Goal: Navigation & Orientation: Find specific page/section

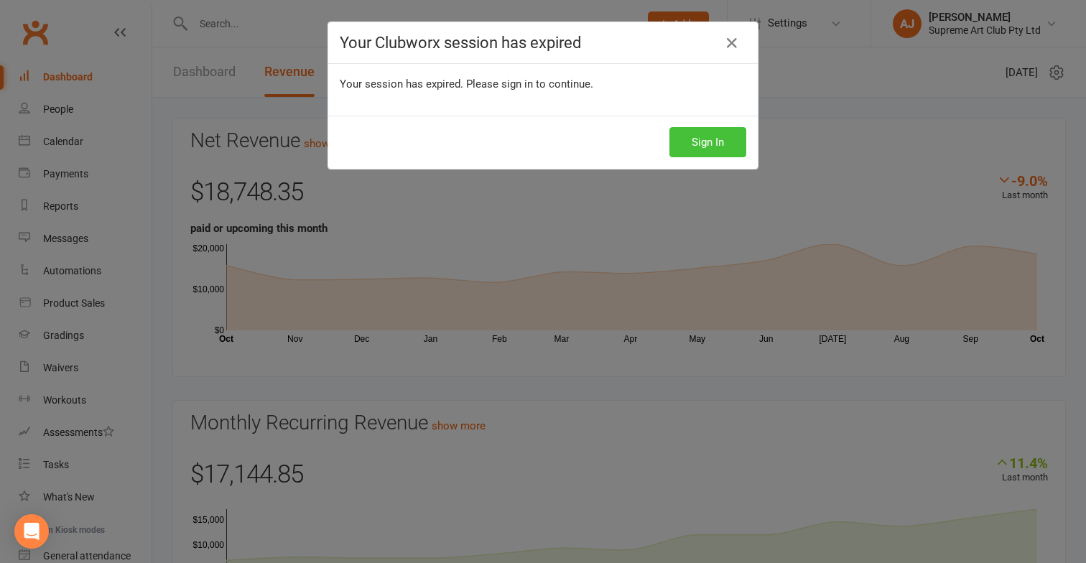
click at [702, 145] on button "Sign In" at bounding box center [707, 142] width 77 height 30
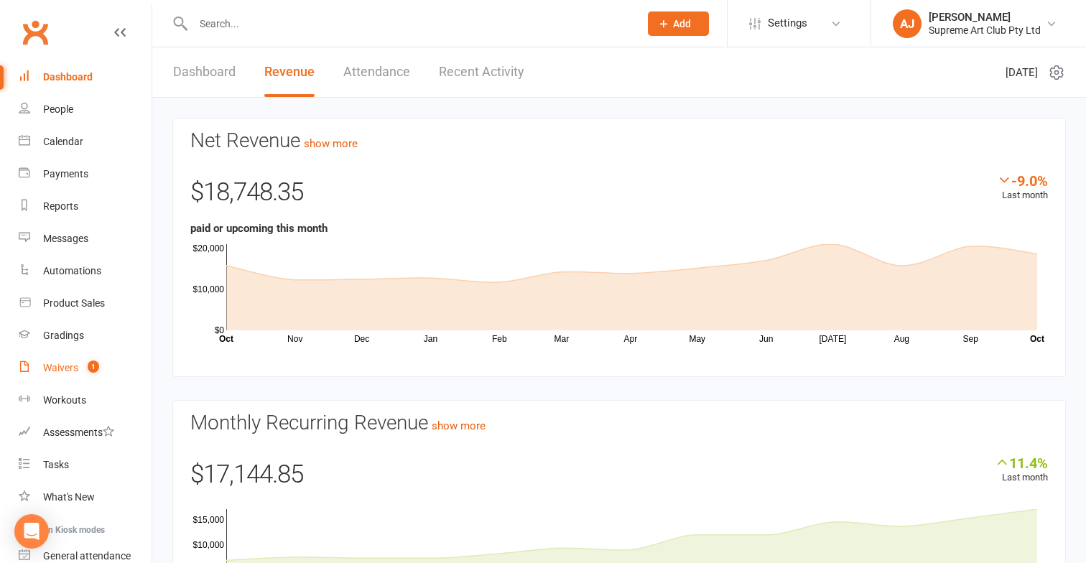
click at [67, 372] on div "Waivers" at bounding box center [60, 367] width 35 height 11
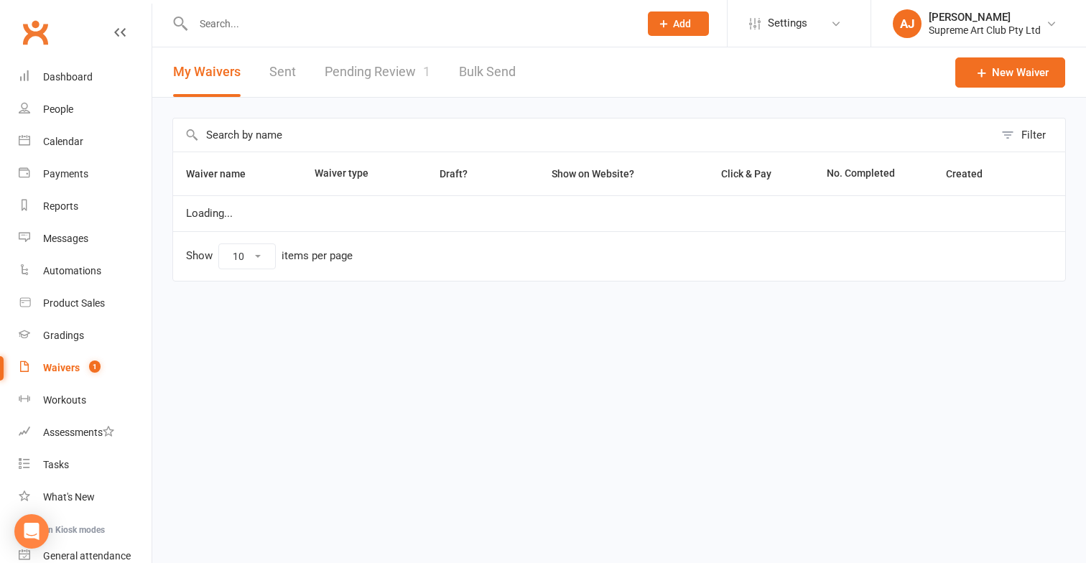
click at [384, 83] on link "Pending Review 1" at bounding box center [378, 72] width 106 height 50
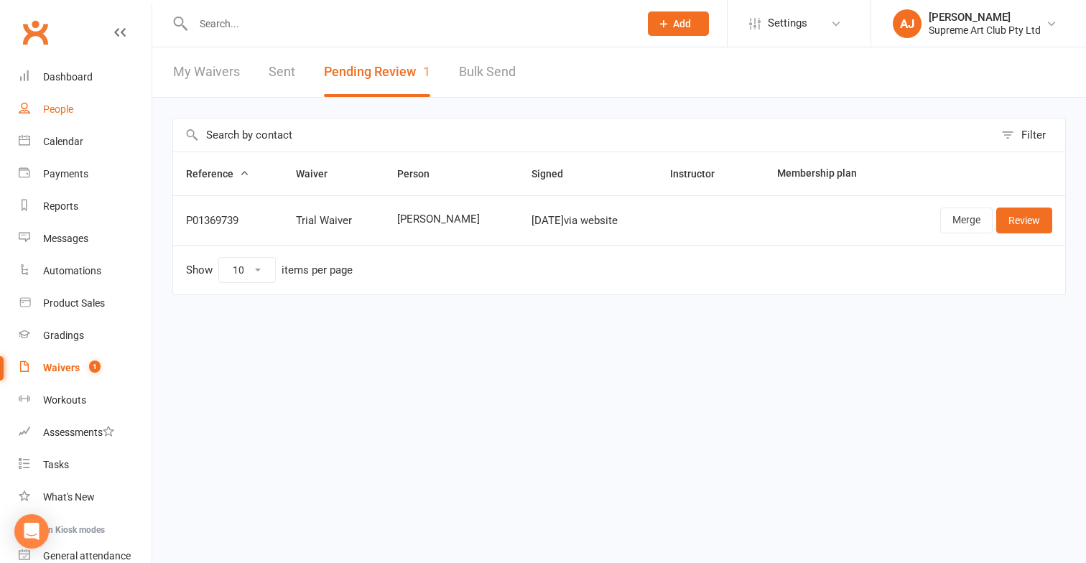
click at [52, 111] on div "People" at bounding box center [58, 108] width 30 height 11
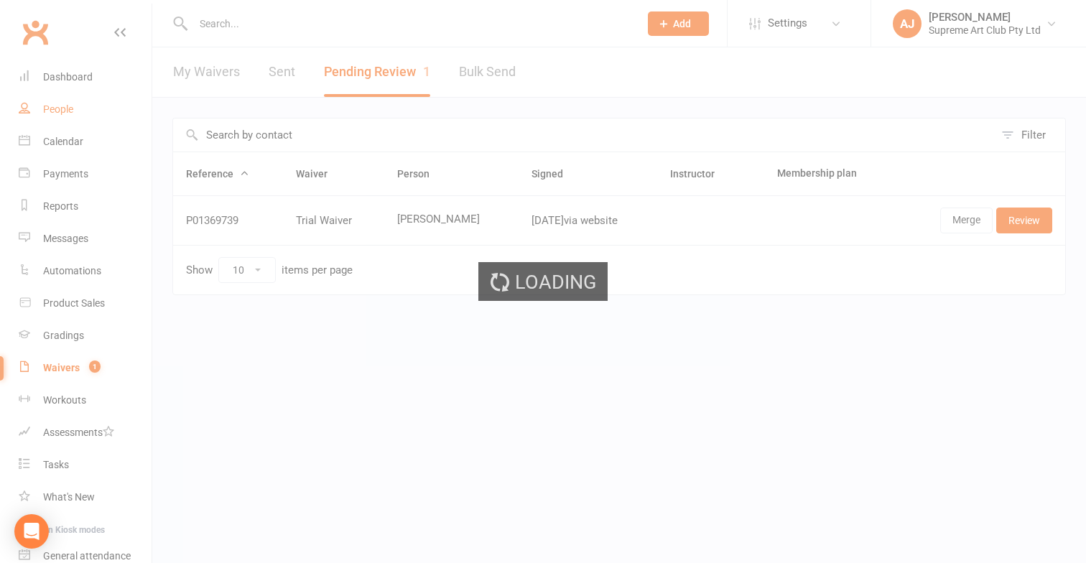
select select "100"
